Goal: Register for event/course

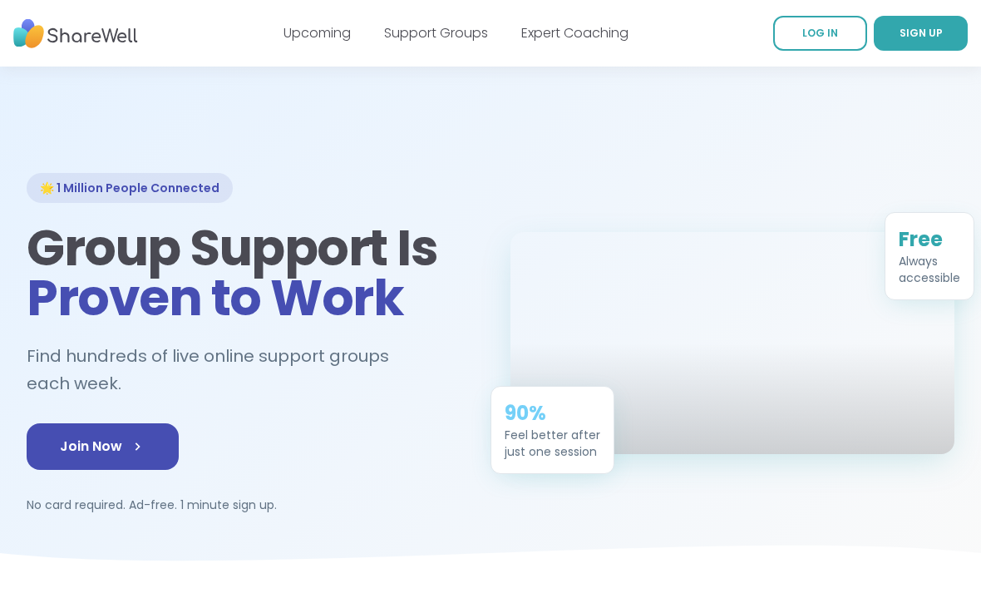
click at [450, 32] on link "Support Groups" at bounding box center [436, 32] width 104 height 19
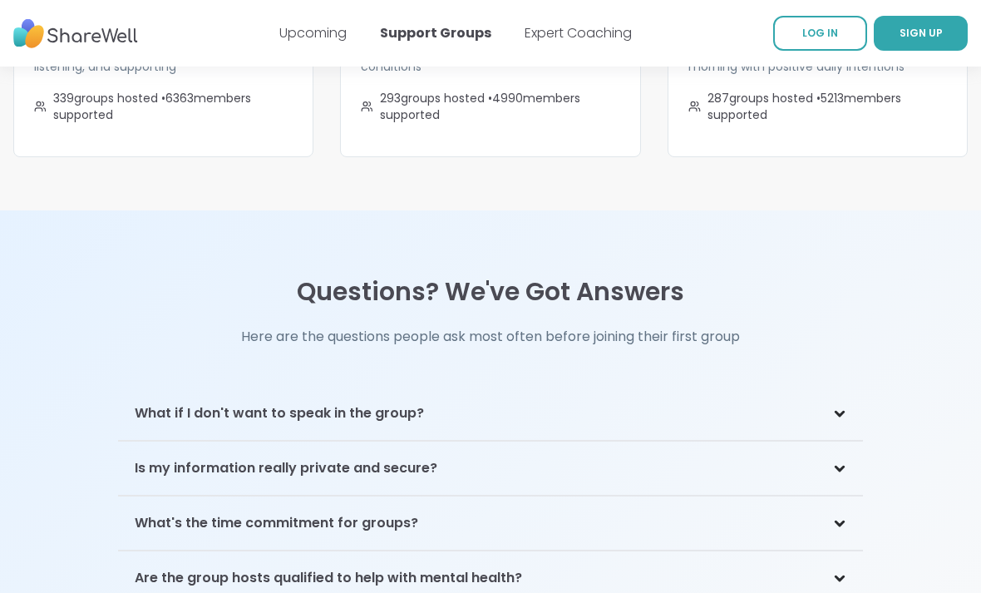
scroll to position [3423, 0]
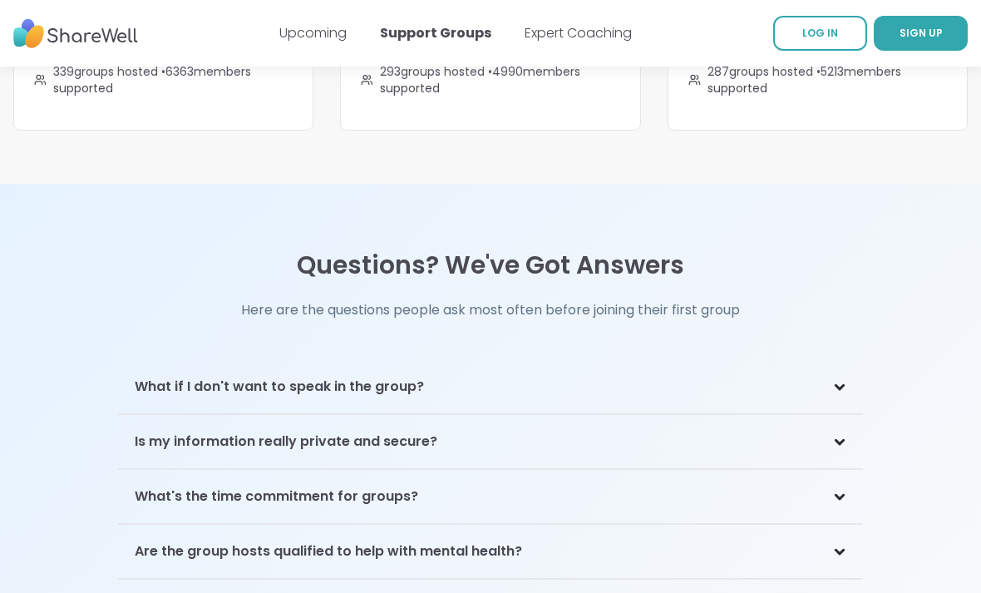
click at [848, 360] on div "What if I don't want to speak in the group?" at bounding box center [490, 387] width 745 height 54
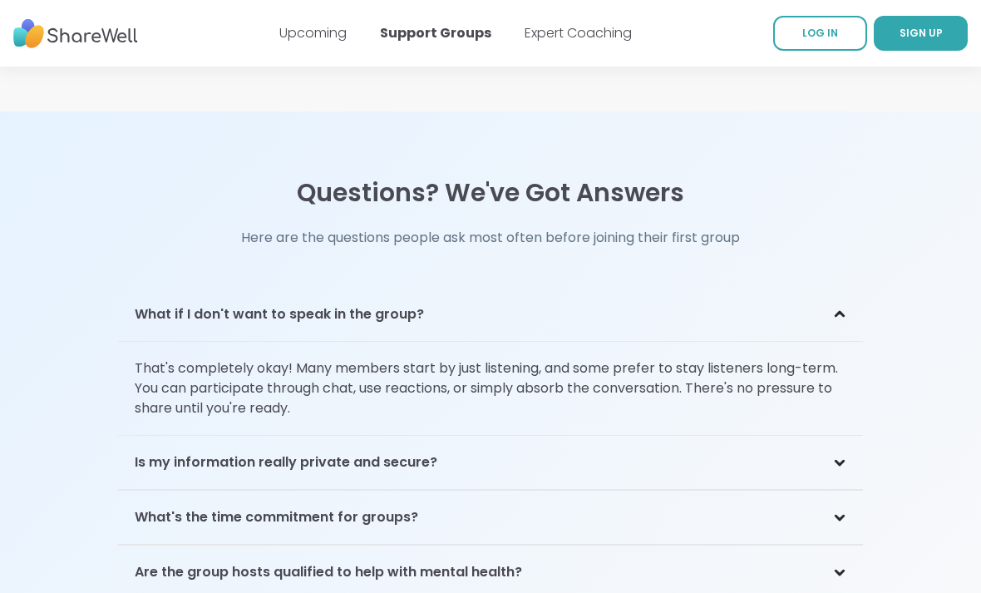
scroll to position [3503, 0]
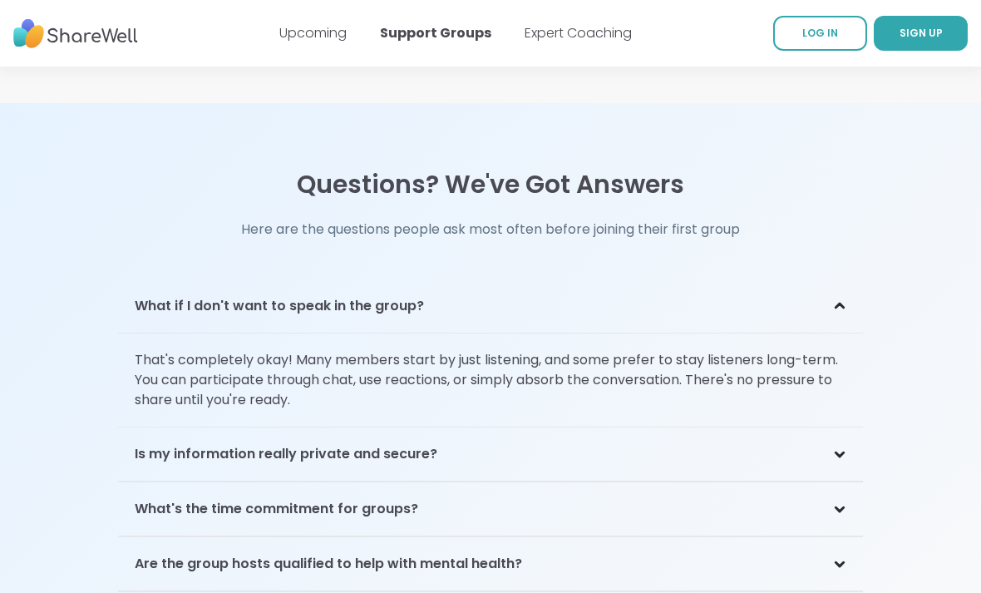
click at [833, 432] on div "Is my information really private and secure?" at bounding box center [490, 455] width 745 height 54
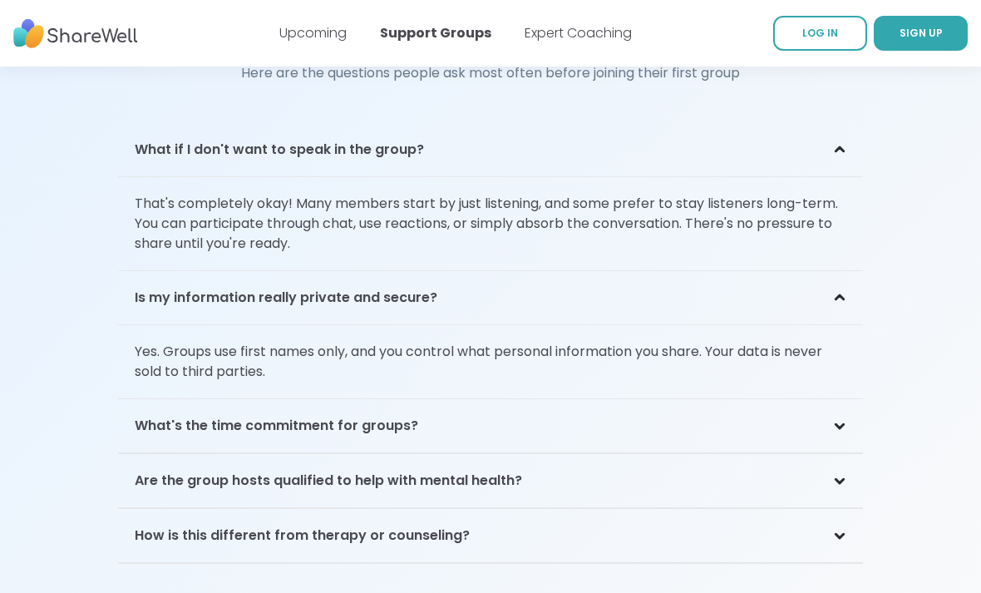
scroll to position [3660, 0]
click at [841, 424] on icon at bounding box center [838, 426] width 7 height 4
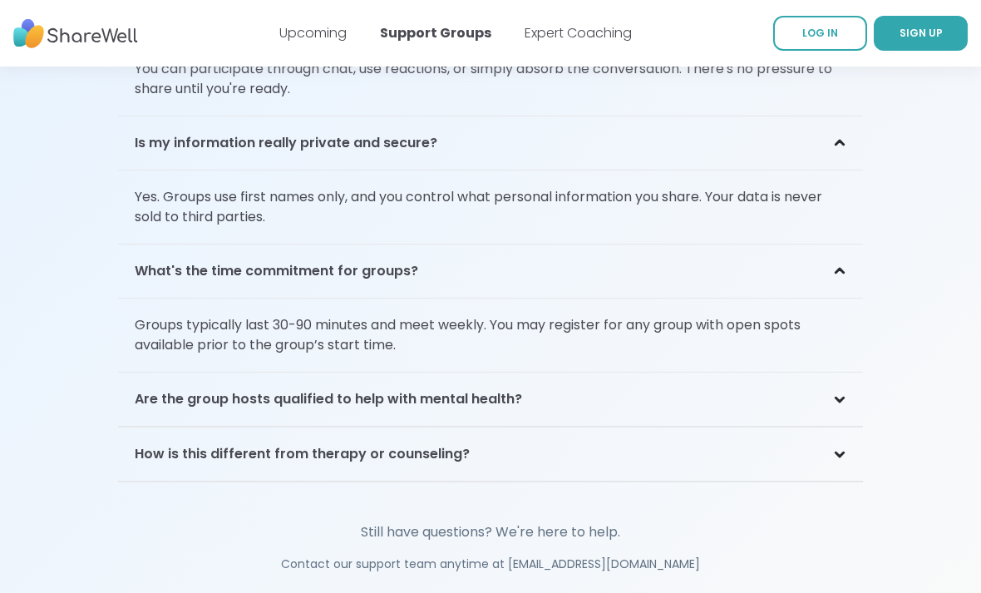
scroll to position [3815, 0]
click at [833, 382] on div "Are the group hosts qualified to help with mental health?" at bounding box center [490, 399] width 745 height 54
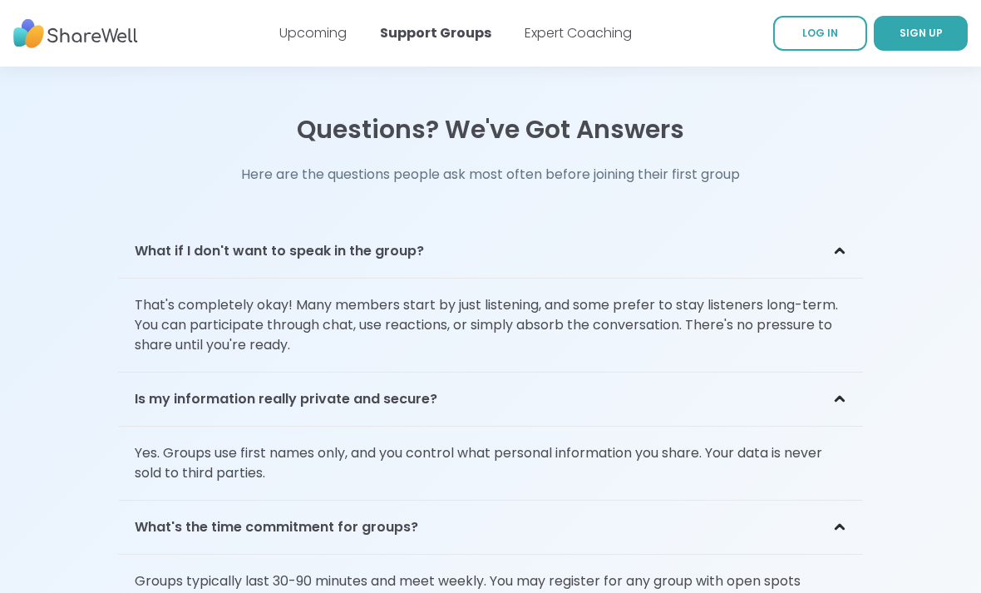
scroll to position [3522, 0]
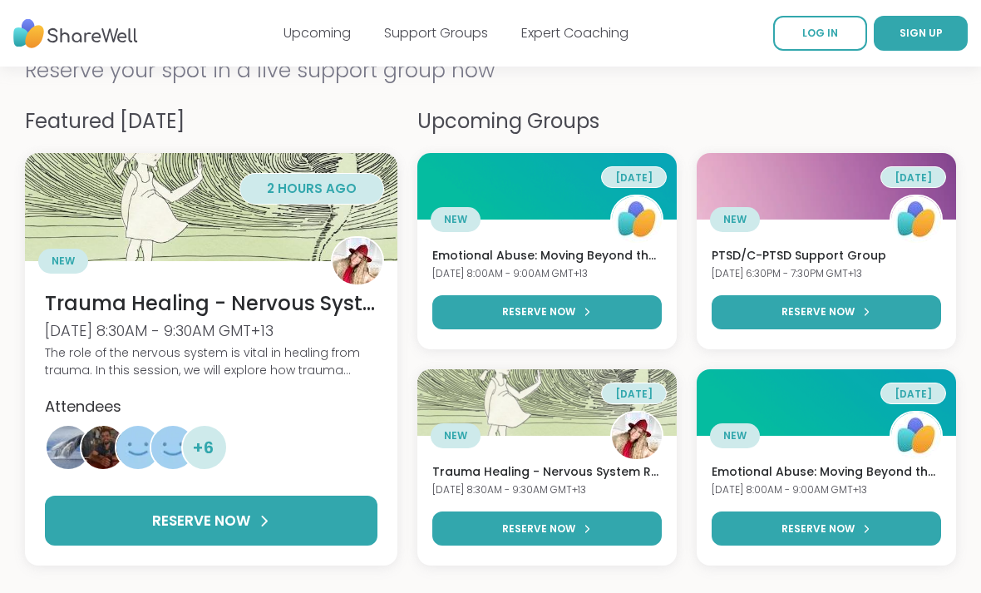
scroll to position [88, 0]
click at [541, 235] on div "NEW" at bounding box center [546, 219] width 259 height 50
click at [595, 187] on img at bounding box center [546, 186] width 259 height 66
click at [564, 273] on div "[DATE] 8:00AM - 9:00AM GMT+13" at bounding box center [546, 274] width 229 height 14
click at [582, 282] on div "RESERVE NOW" at bounding box center [546, 315] width 259 height 68
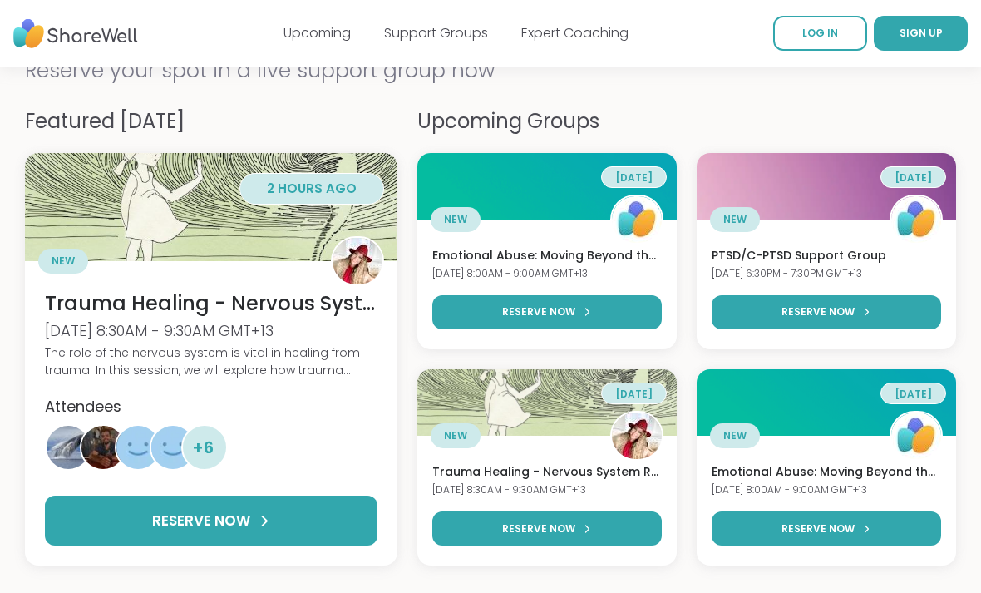
click at [581, 282] on div "RESERVE NOW" at bounding box center [546, 315] width 259 height 68
click at [593, 312] on link "RESERVE NOW" at bounding box center [546, 312] width 229 height 34
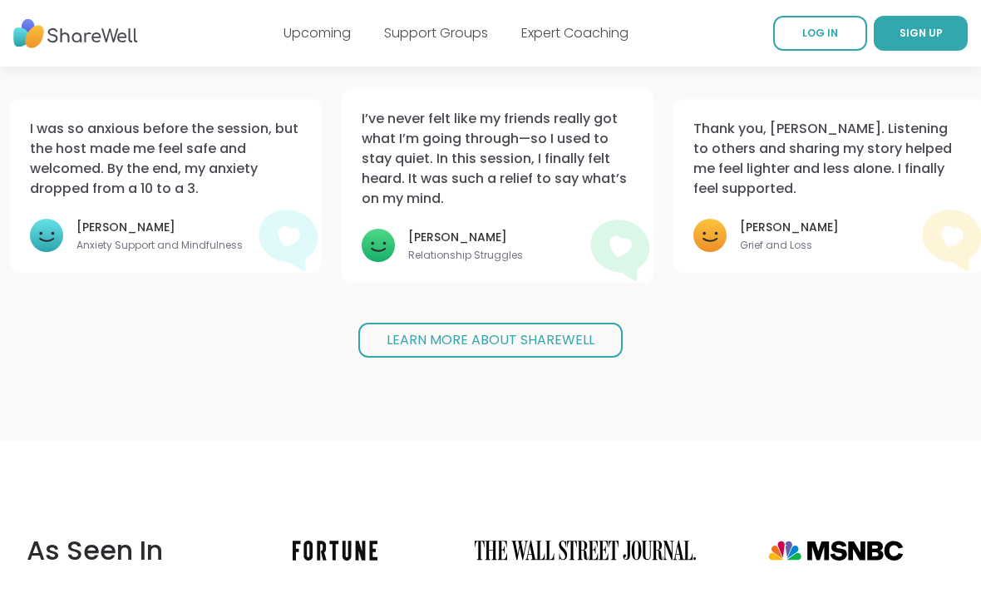
scroll to position [1528, 0]
